Goal: Task Accomplishment & Management: Complete application form

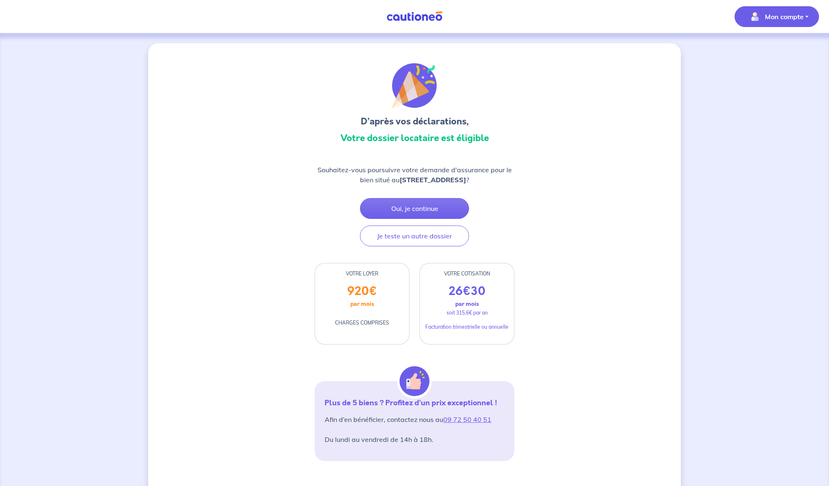
click at [691, 22] on span "Mon compte" at bounding box center [774, 16] width 59 height 13
click at [691, 48] on link "Mes informations" at bounding box center [768, 51] width 67 height 13
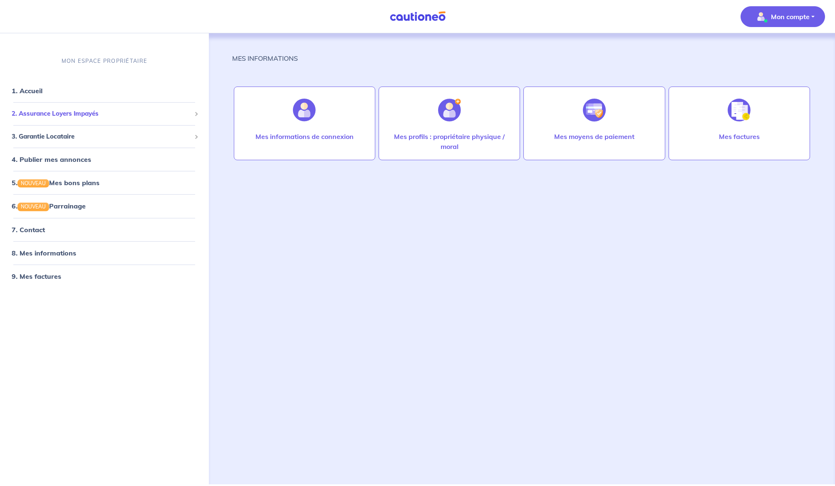
click at [54, 118] on span "2. Assurance Loyers Impayés" at bounding box center [101, 114] width 179 height 10
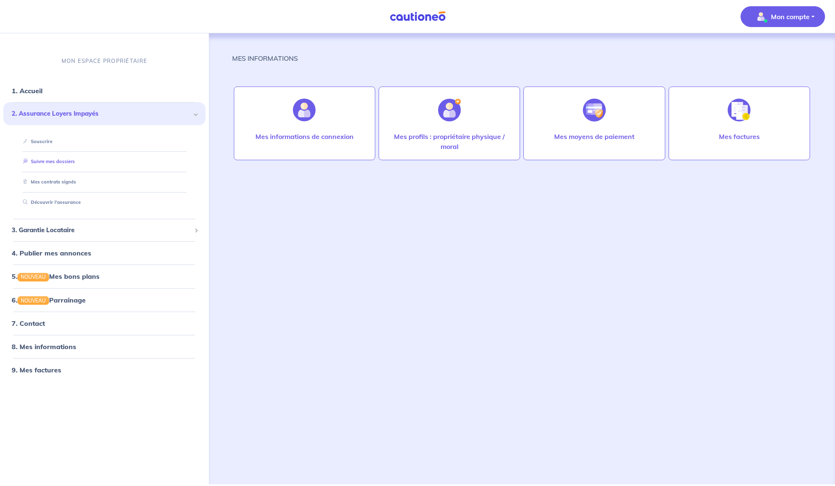
click at [61, 164] on link "Suivre mes dossiers" at bounding box center [47, 161] width 55 height 6
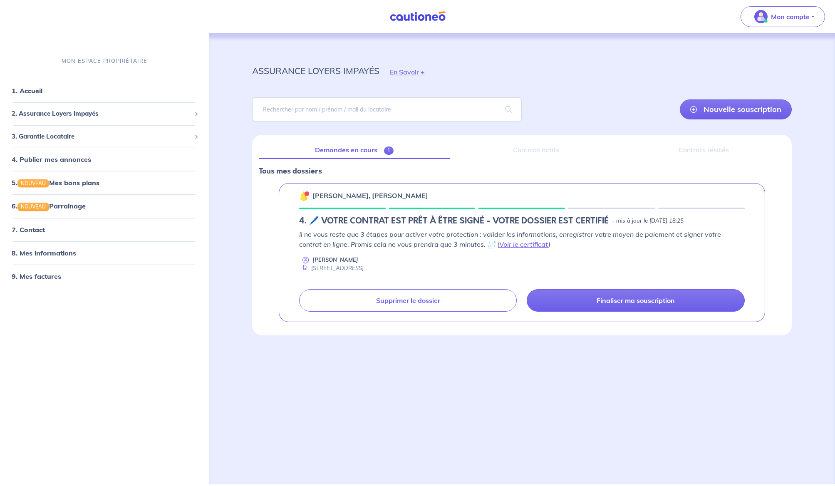
click at [502, 249] on p "Il ne vous reste que 3 étapes pour activer votre protection : valider les infor…" at bounding box center [521, 239] width 445 height 20
click at [502, 245] on link "Voir le certificat" at bounding box center [523, 244] width 49 height 8
click at [631, 301] on p "Finaliser ma souscription" at bounding box center [635, 300] width 78 height 8
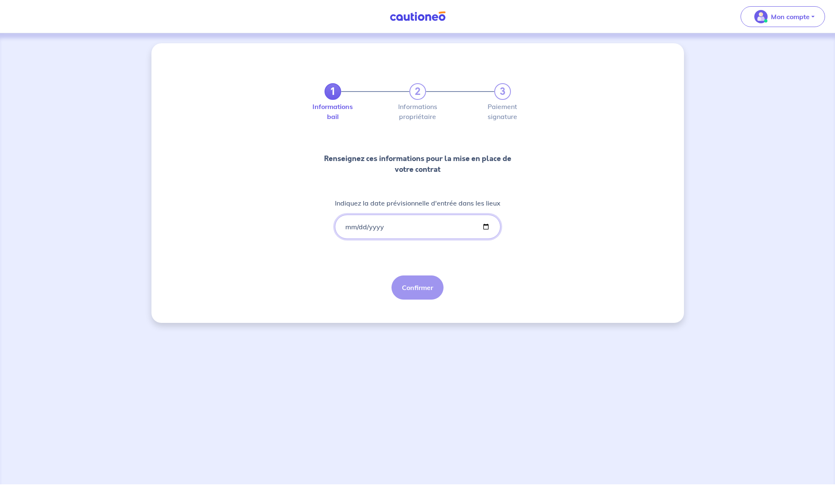
click at [434, 223] on input "Indiquez la date prévisionnelle d'entrée dans les lieux" at bounding box center [418, 227] width 166 height 24
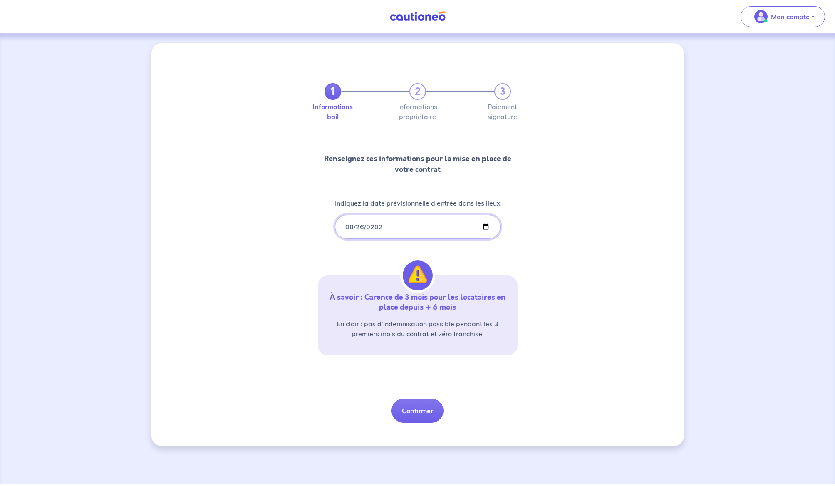
type input "5202-08-26"
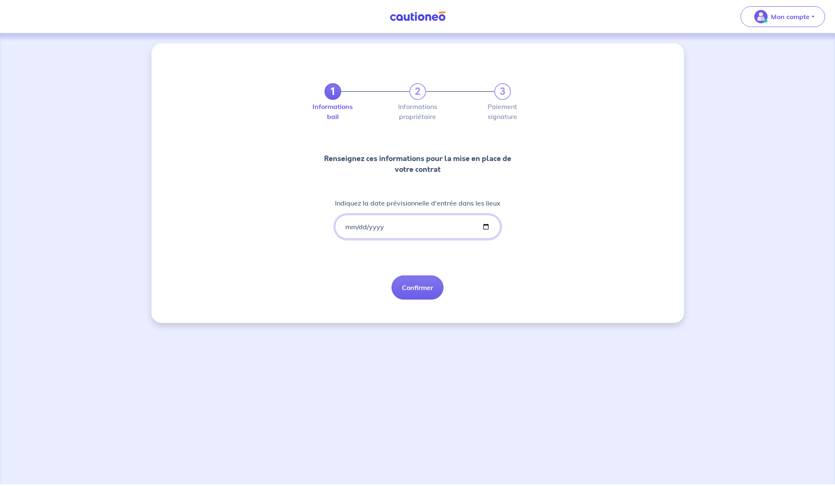
click at [347, 229] on input "Indiquez la date prévisionnelle d'entrée dans les lieux" at bounding box center [418, 227] width 166 height 24
type input "[DATE]"
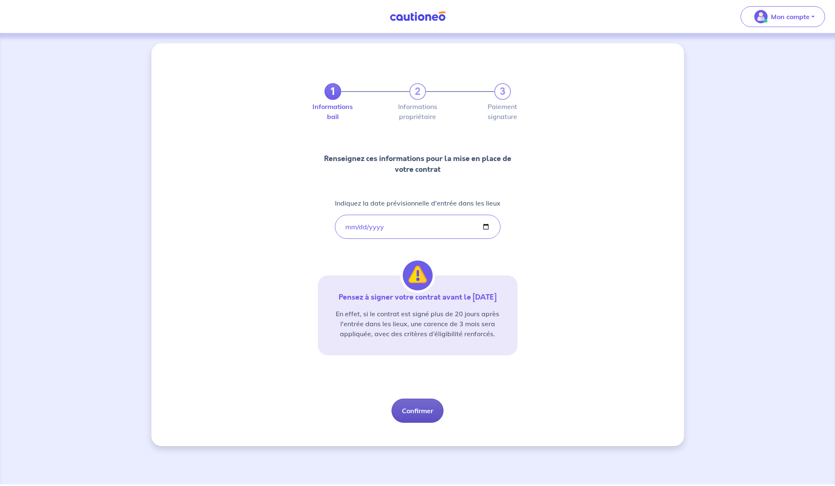
click at [434, 395] on button "Confirmer" at bounding box center [417, 410] width 52 height 24
select select "FR"
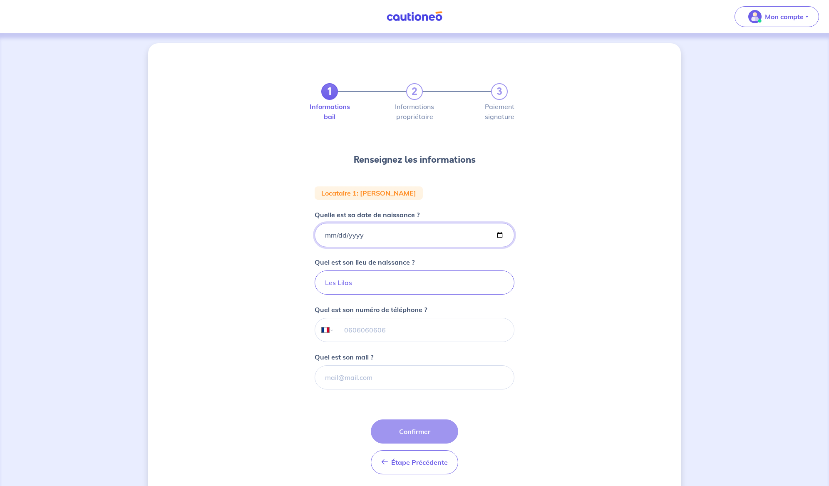
click at [371, 235] on input "Quelle est sa date de naissance ?" at bounding box center [414, 235] width 200 height 24
type input "[DATE]"
click at [418, 324] on input "tel" at bounding box center [424, 329] width 180 height 23
type input "06 58 85 24 03"
click at [368, 378] on input "Quel est son mail ?" at bounding box center [414, 377] width 200 height 24
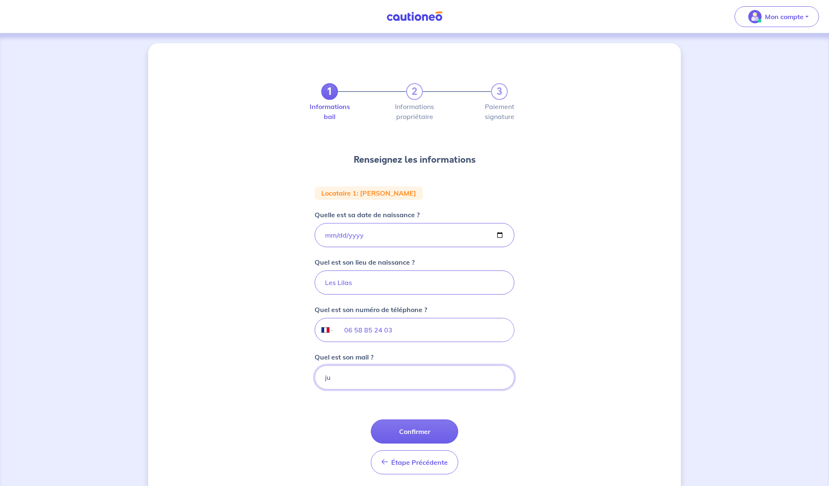
type input "j"
paste input "[EMAIL_ADDRESS][DOMAIN_NAME]"
type input "[EMAIL_ADDRESS][DOMAIN_NAME]"
click at [424, 395] on button "Confirmer" at bounding box center [414, 431] width 87 height 24
select select "FR"
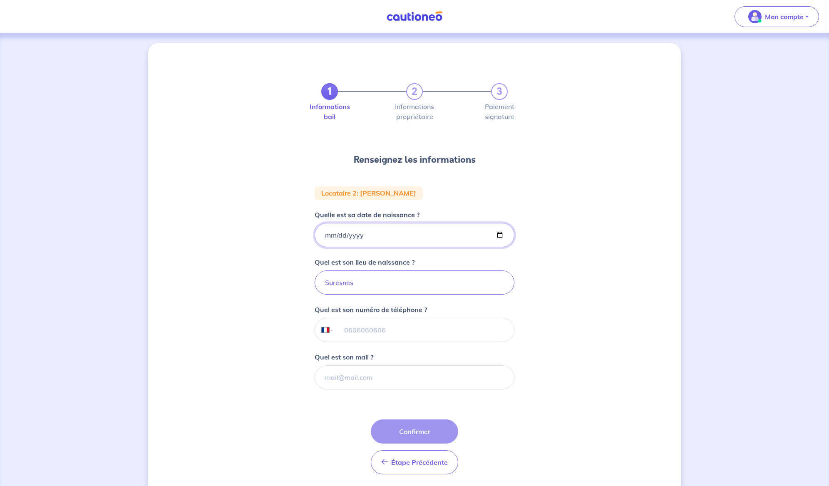
click at [391, 233] on input "Quelle est sa date de naissance ?" at bounding box center [414, 235] width 200 height 24
type input "[DATE]"
click at [389, 328] on input "tel" at bounding box center [424, 329] width 180 height 23
type input "06 68 74 66 74"
click at [449, 382] on input "Quel est son mail ?" at bounding box center [414, 377] width 200 height 24
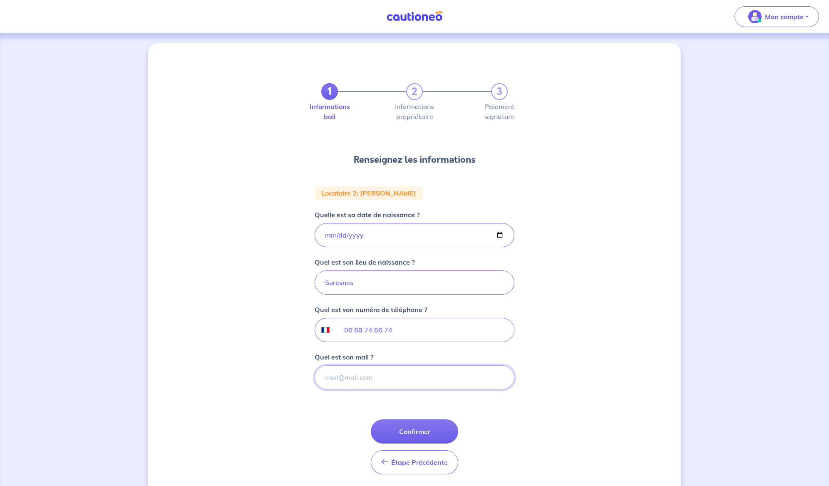
paste input "[EMAIL_ADDRESS][DOMAIN_NAME]"
type input "[EMAIL_ADDRESS][DOMAIN_NAME]"
click at [423, 395] on button "Confirmer" at bounding box center [414, 431] width 87 height 24
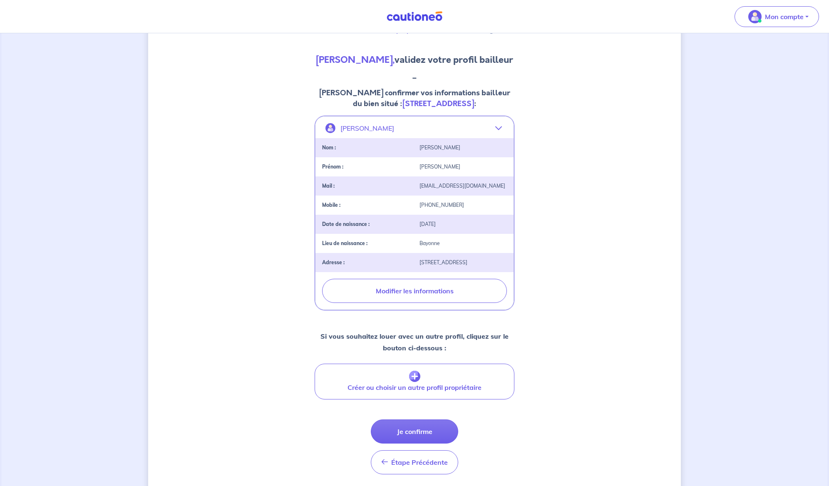
scroll to position [113, 0]
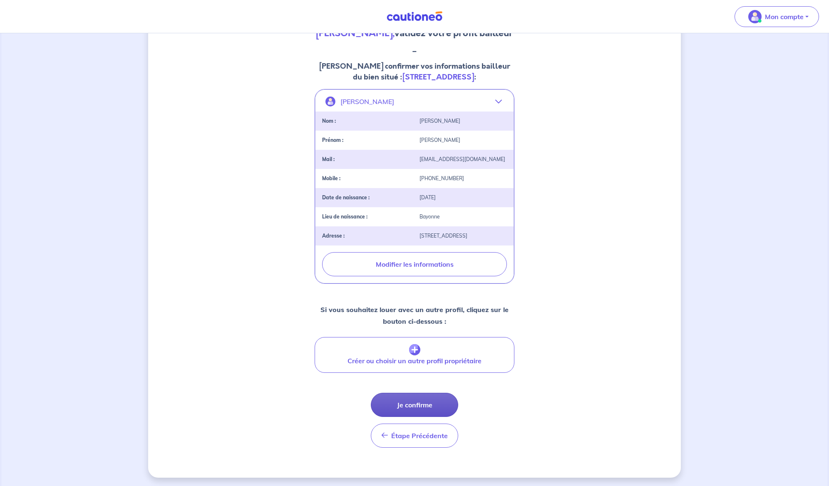
click at [445, 395] on button "Je confirme" at bounding box center [414, 405] width 87 height 24
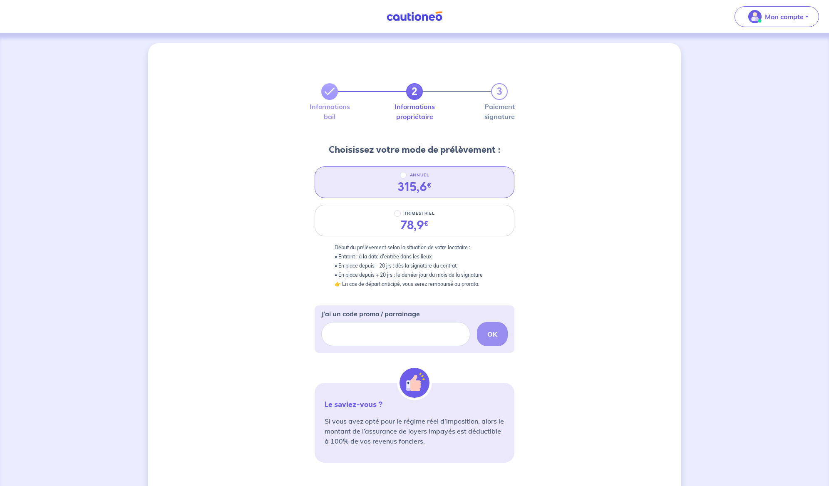
click at [456, 181] on div "ANNUEL 315,6 €" at bounding box center [414, 182] width 200 height 32
radio input "true"
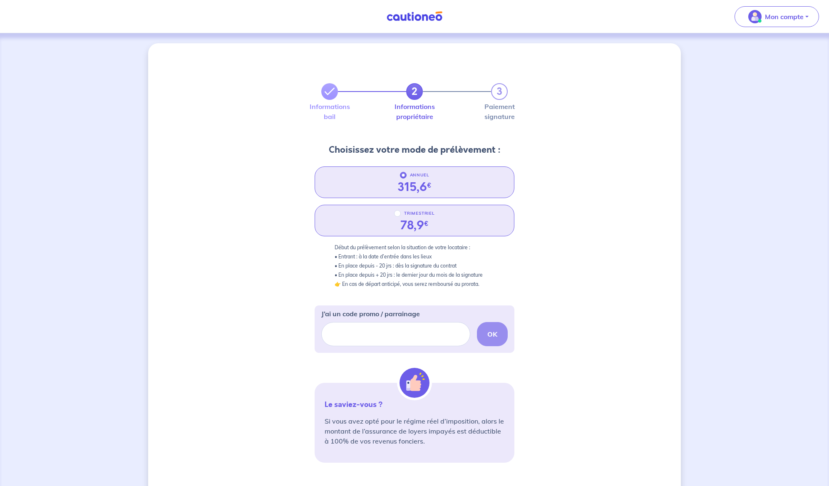
click at [458, 227] on div "TRIMESTRIEL 78,9 €" at bounding box center [414, 221] width 200 height 32
radio input "true"
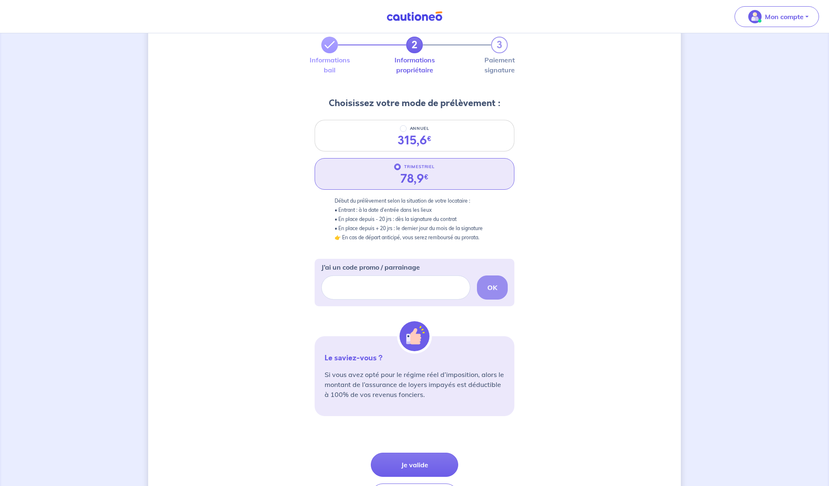
scroll to position [109, 0]
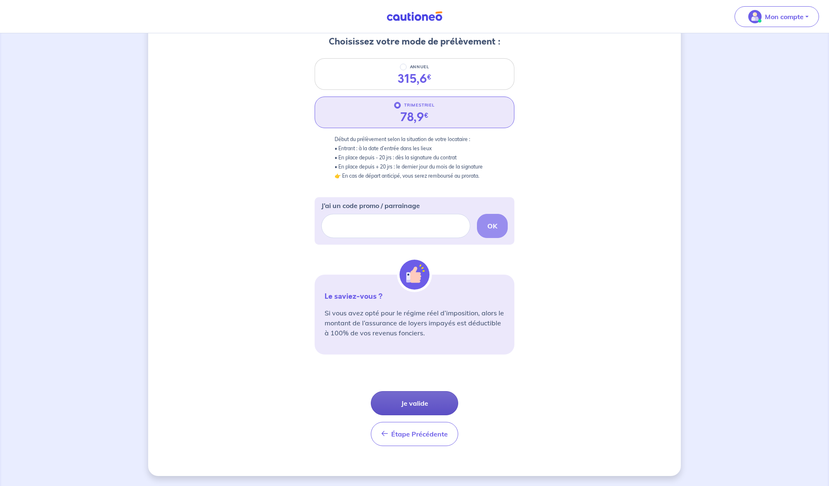
click at [443, 395] on button "Je valide" at bounding box center [414, 403] width 87 height 24
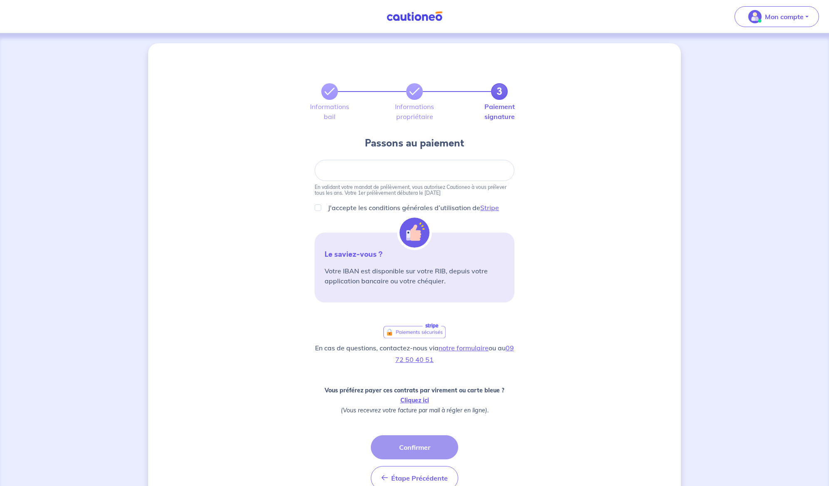
click at [319, 211] on div "J'accepte les conditions générales d’utilisation de Stripe" at bounding box center [414, 208] width 200 height 10
click at [319, 208] on input "J'accepte les conditions générales d’utilisation de Stripe" at bounding box center [317, 207] width 7 height 7
checkbox input "true"
click at [362, 176] on div at bounding box center [414, 170] width 200 height 21
click at [483, 206] on link "Stripe" at bounding box center [489, 207] width 19 height 8
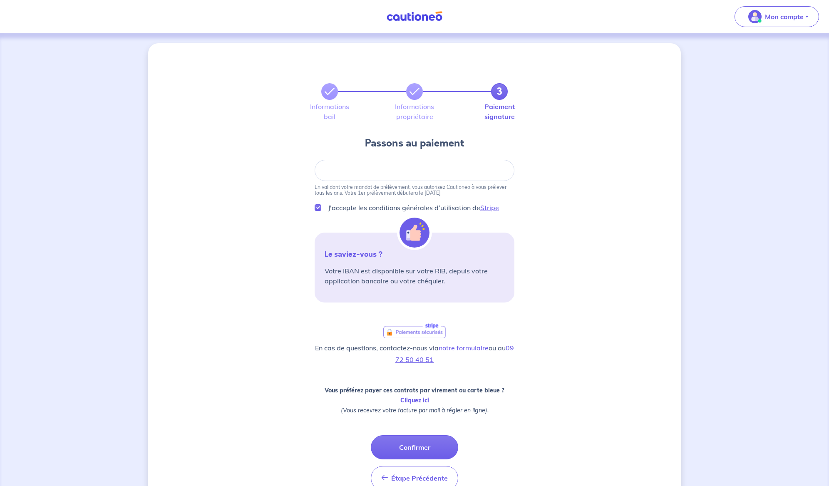
click at [388, 165] on div at bounding box center [414, 170] width 200 height 21
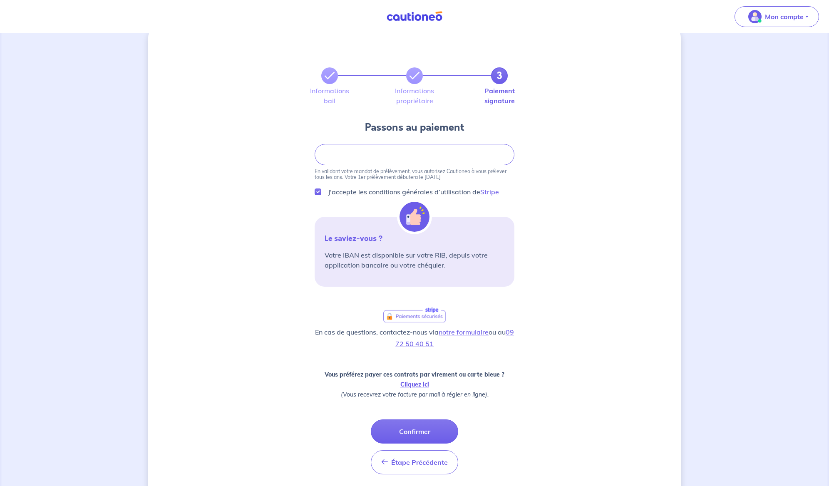
scroll to position [33, 0]
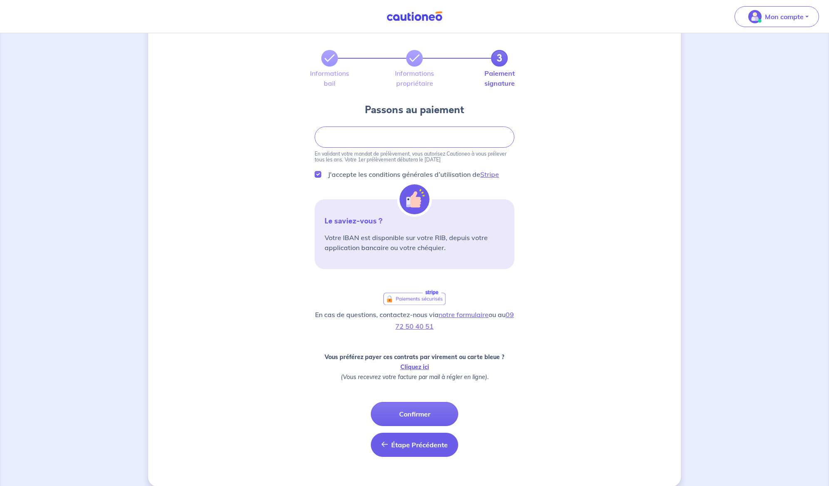
click at [426, 395] on span "Étape Précédente" at bounding box center [419, 444] width 57 height 8
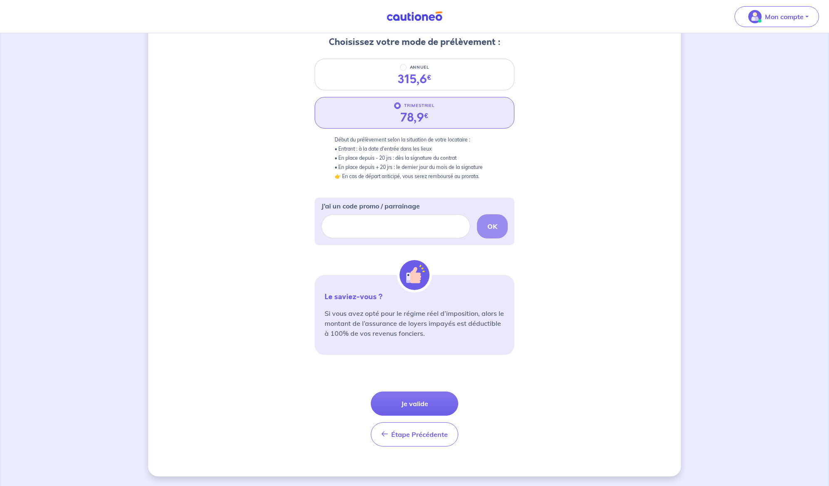
scroll to position [109, 0]
click at [413, 395] on span "Étape Précédente" at bounding box center [419, 434] width 57 height 8
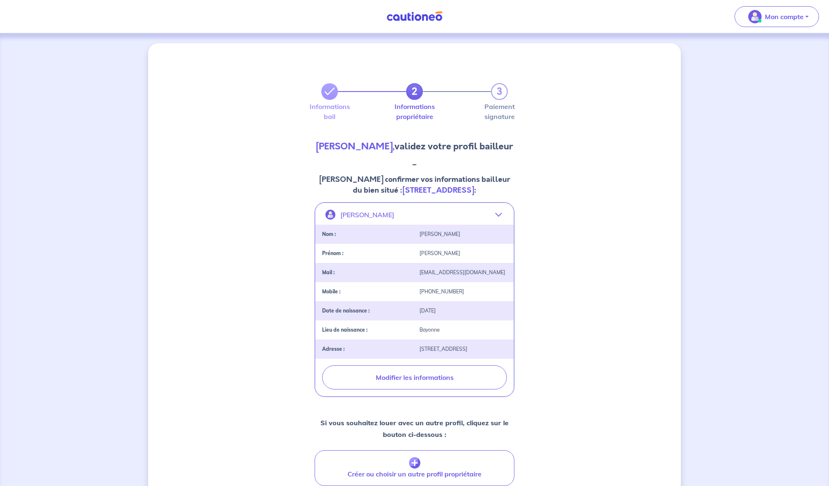
scroll to position [113, 0]
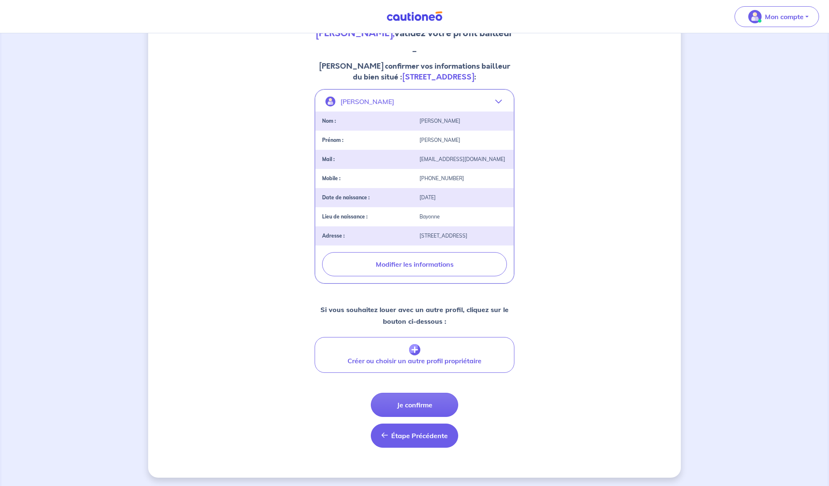
click at [425, 395] on span "Étape Précédente" at bounding box center [419, 435] width 57 height 8
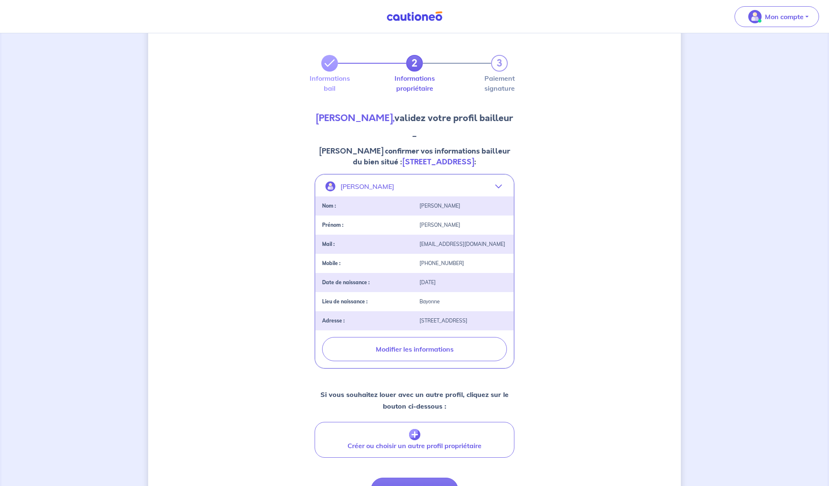
select select "FR"
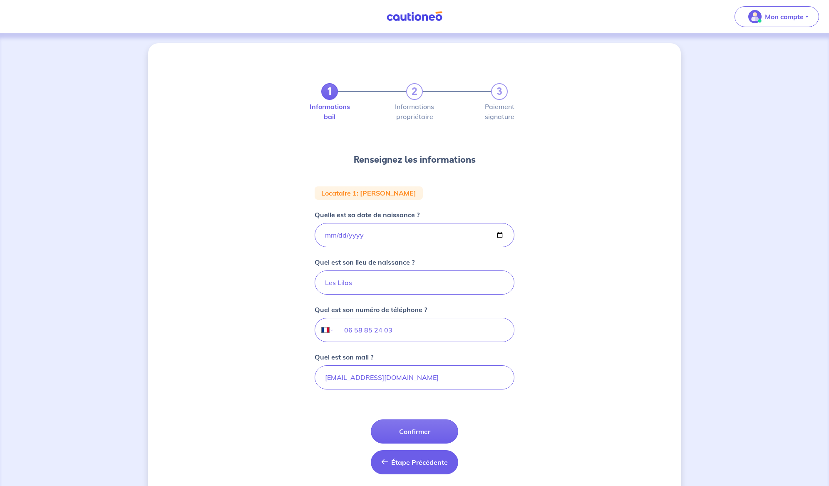
scroll to position [28, 0]
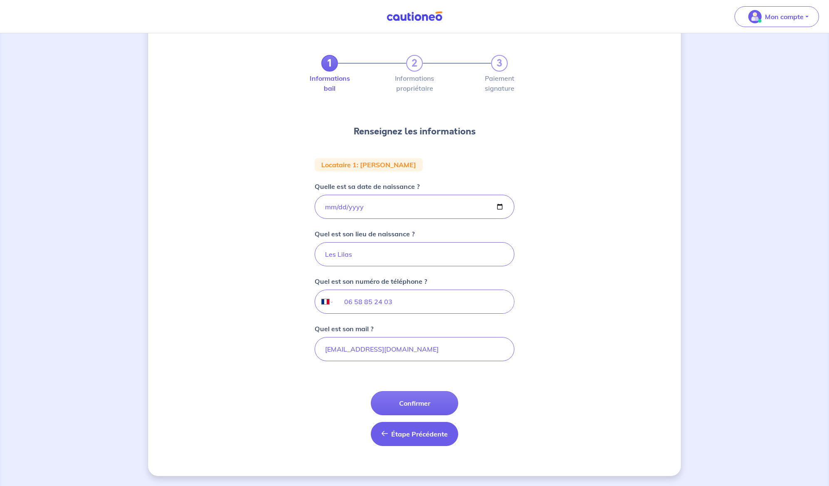
click at [425, 395] on span "Étape Précédente" at bounding box center [419, 434] width 57 height 8
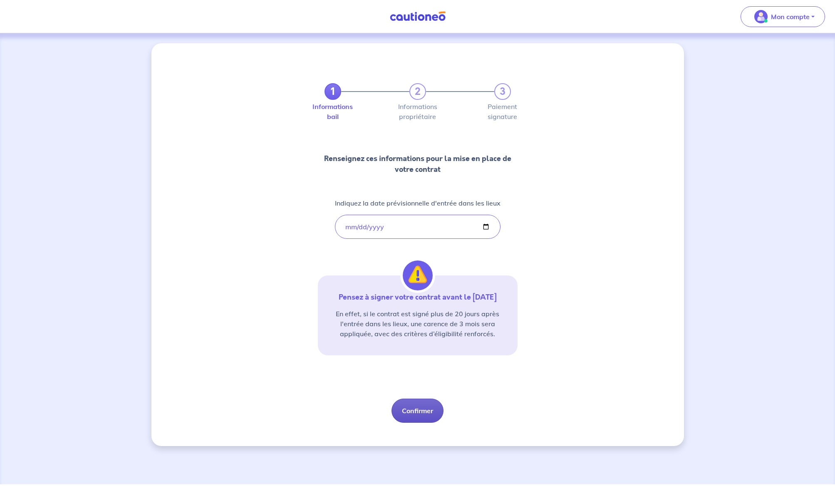
click at [427, 395] on button "Confirmer" at bounding box center [417, 410] width 52 height 24
select select "FR"
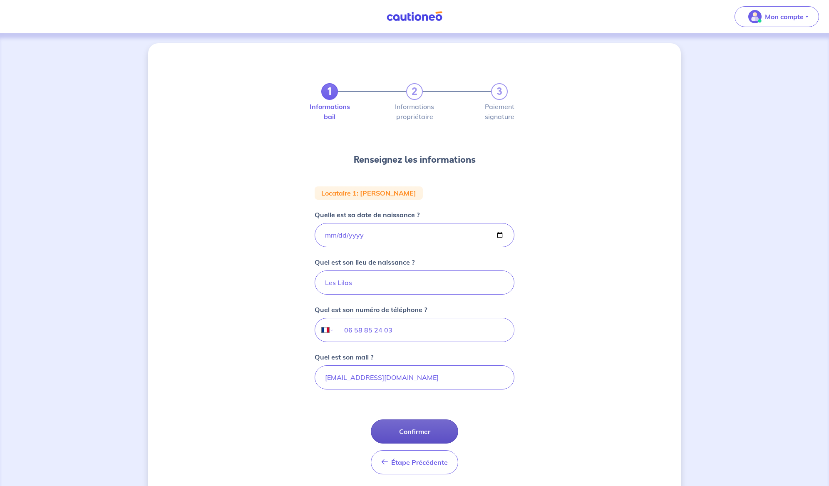
click at [418, 395] on button "Confirmer" at bounding box center [414, 431] width 87 height 24
select select "FR"
click at [418, 395] on button "Confirmer" at bounding box center [414, 431] width 87 height 24
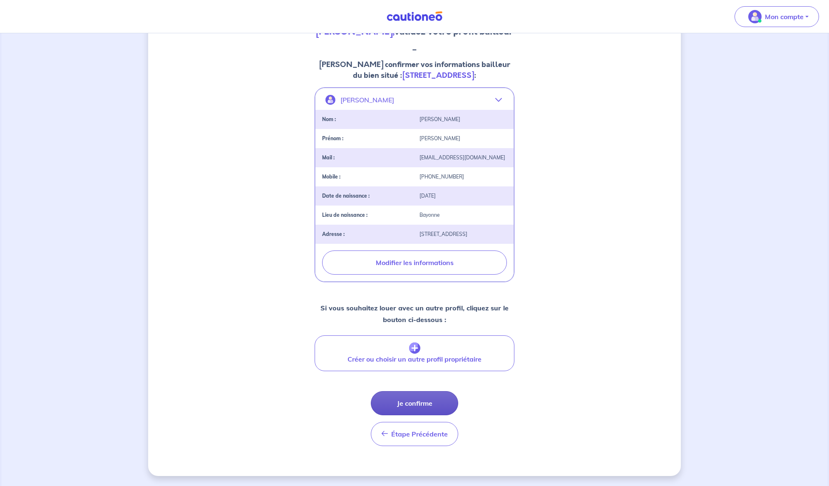
scroll to position [128, 0]
click at [431, 395] on button "Je confirme" at bounding box center [414, 403] width 87 height 24
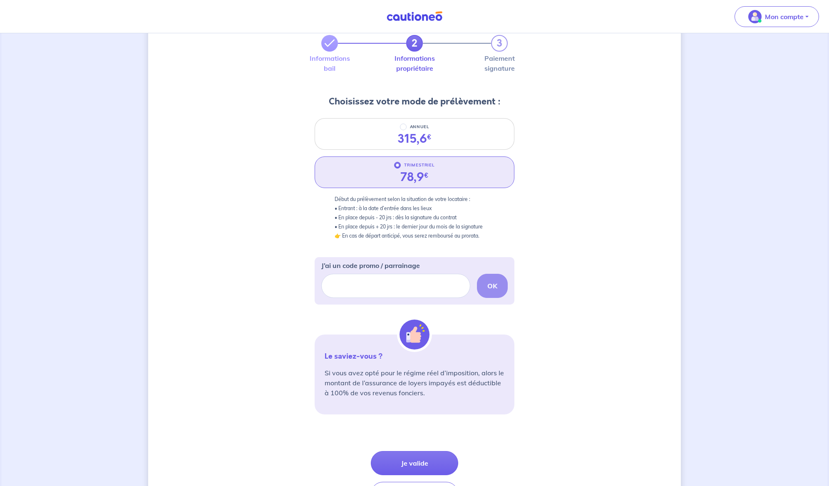
scroll to position [109, 0]
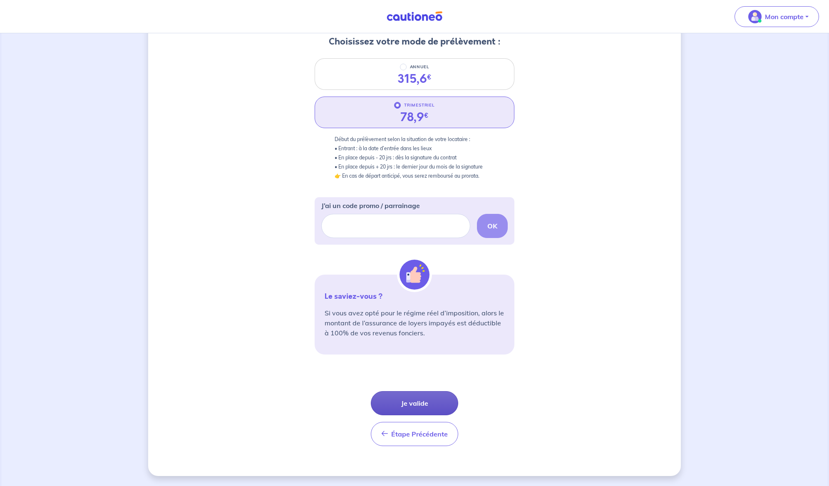
click at [430, 395] on button "Je valide" at bounding box center [414, 403] width 87 height 24
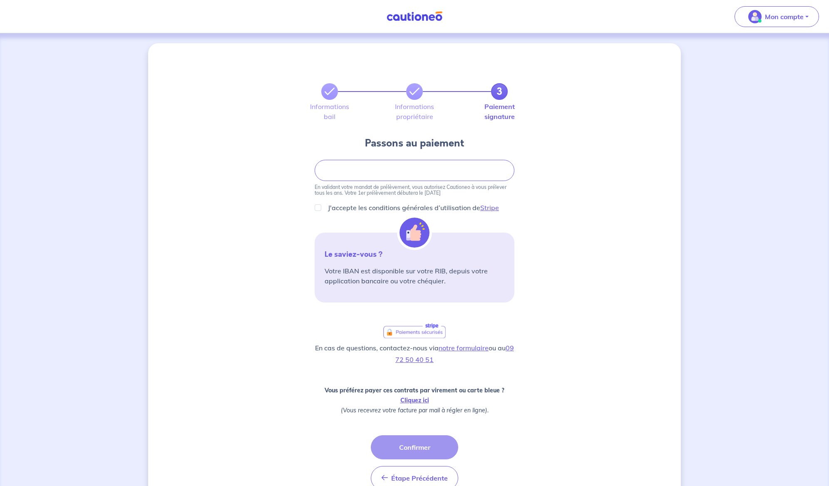
click at [365, 203] on p "J'accepte les conditions générales d’utilisation de Stripe" at bounding box center [413, 208] width 171 height 10
click at [321, 204] on input "J'accepte les conditions générales d’utilisation de Stripe" at bounding box center [317, 207] width 7 height 7
checkbox input "true"
click at [442, 395] on button "Confirmer" at bounding box center [414, 447] width 87 height 24
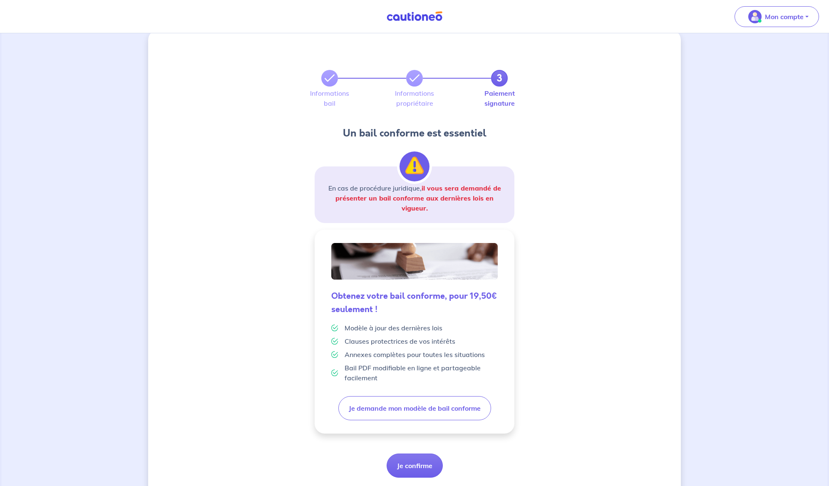
scroll to position [38, 0]
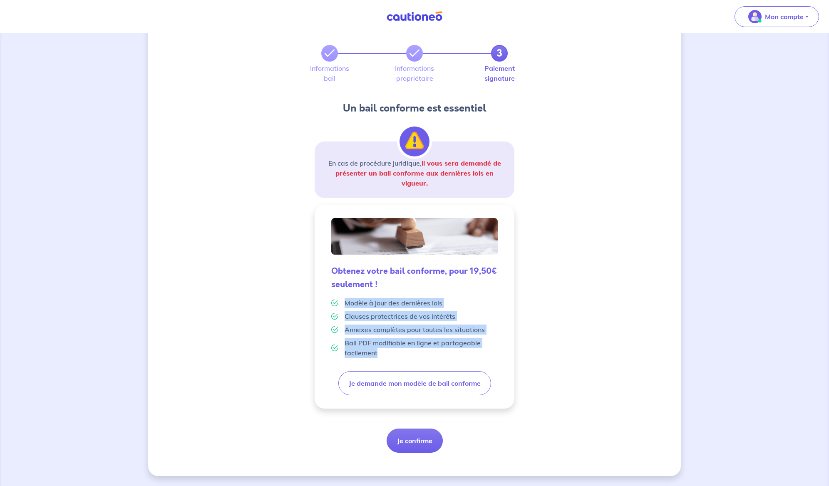
drag, startPoint x: 401, startPoint y: 364, endPoint x: 342, endPoint y: 298, distance: 88.4
click at [342, 298] on div "Obtenez votre bail conforme, pour 19,50€ seulement ! Modèle à jour des dernière…" at bounding box center [414, 313] width 180 height 110
copy div "Modèle à jour des dernières lois Clauses protectrices de vos intérêts Annexes c…"
click at [426, 395] on button "Je confirme" at bounding box center [414, 440] width 56 height 24
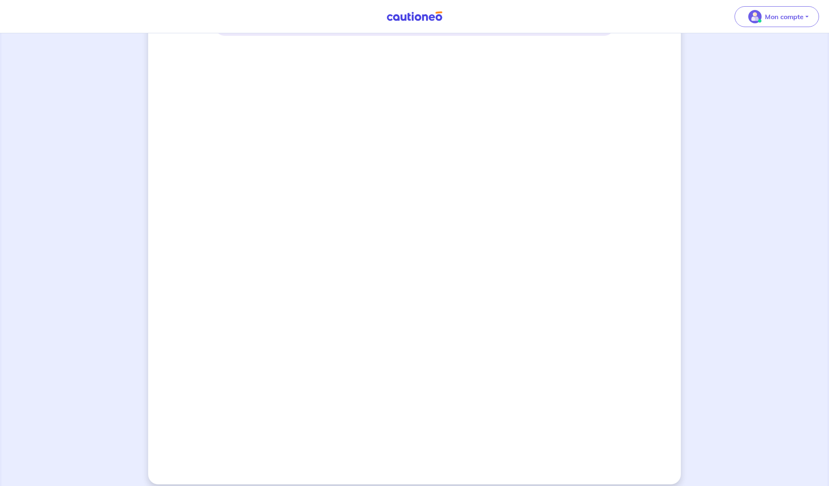
scroll to position [555, 0]
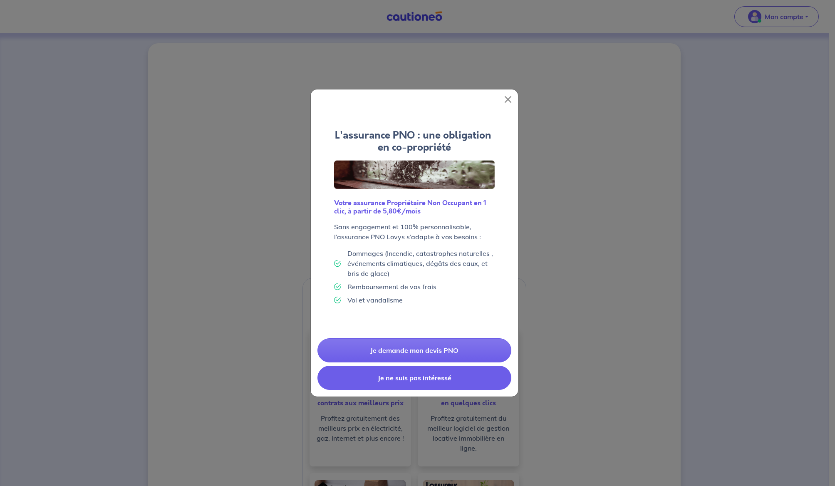
click at [459, 372] on button "Je ne suis pas intéressé" at bounding box center [414, 378] width 194 height 24
